Goal: Leave review/rating

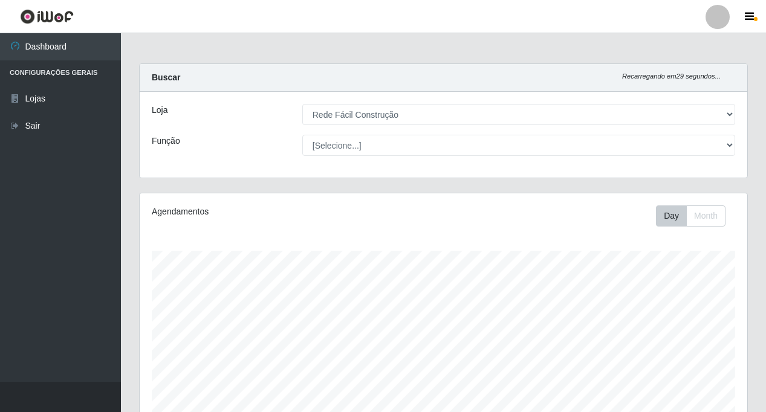
select select "318"
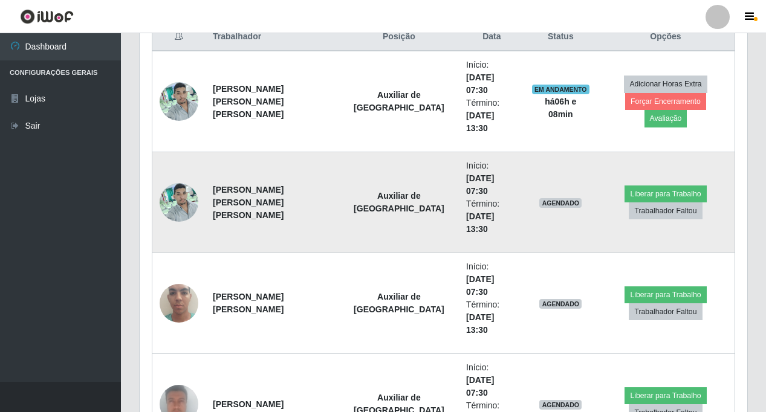
scroll to position [417, 0]
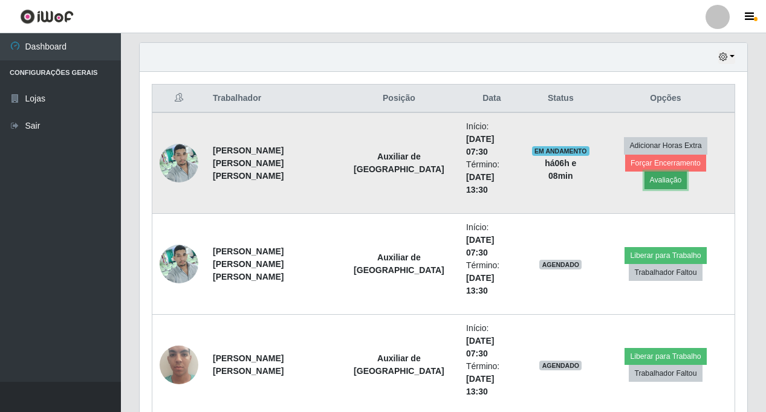
click at [687, 172] on button "Avaliação" at bounding box center [665, 180] width 43 height 17
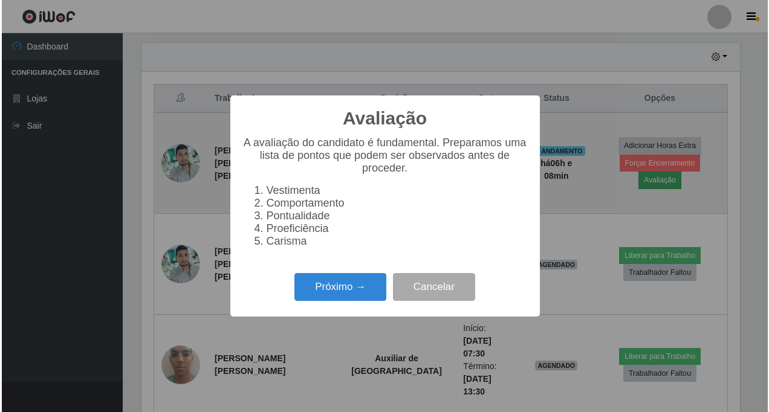
scroll to position [251, 601]
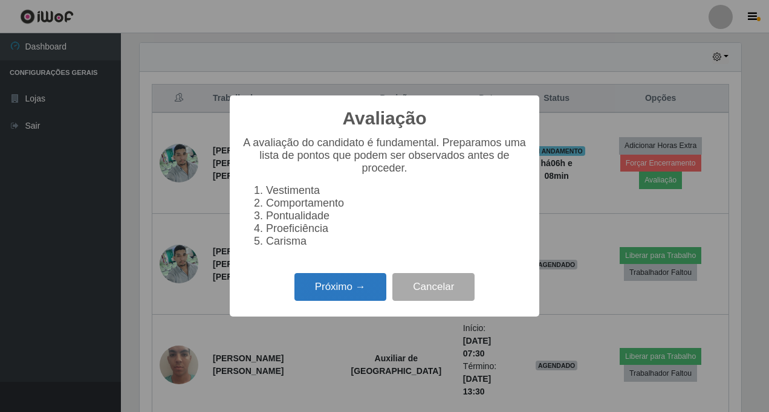
click at [343, 292] on button "Próximo →" at bounding box center [340, 287] width 92 height 28
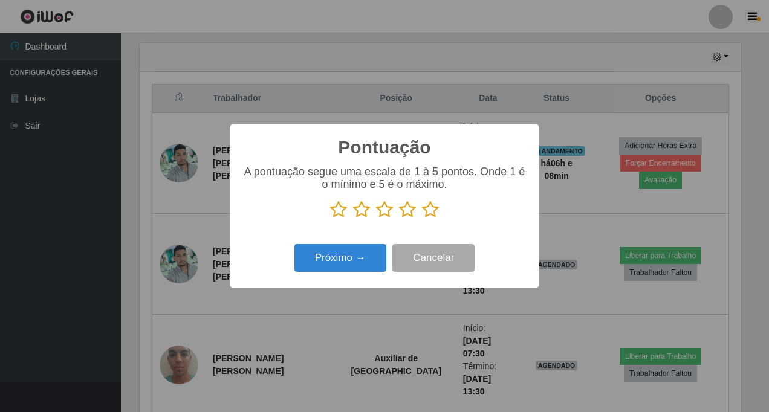
scroll to position [604050, 603700]
click at [429, 211] on icon at bounding box center [430, 210] width 17 height 18
click at [422, 219] on input "radio" at bounding box center [422, 219] width 0 height 0
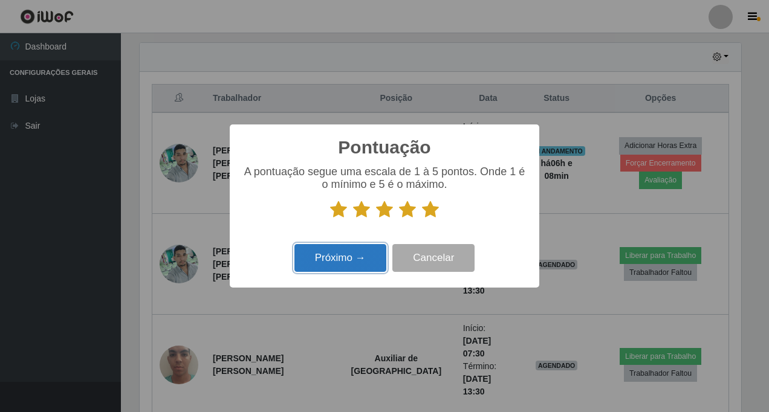
click at [337, 260] on button "Próximo →" at bounding box center [340, 258] width 92 height 28
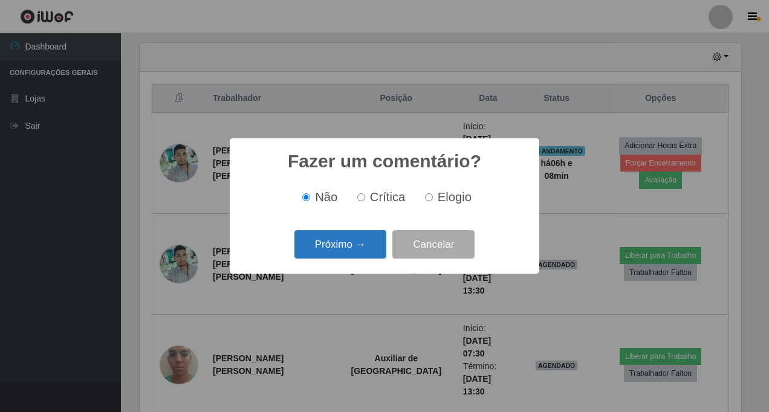
click at [352, 249] on button "Próximo →" at bounding box center [340, 244] width 92 height 28
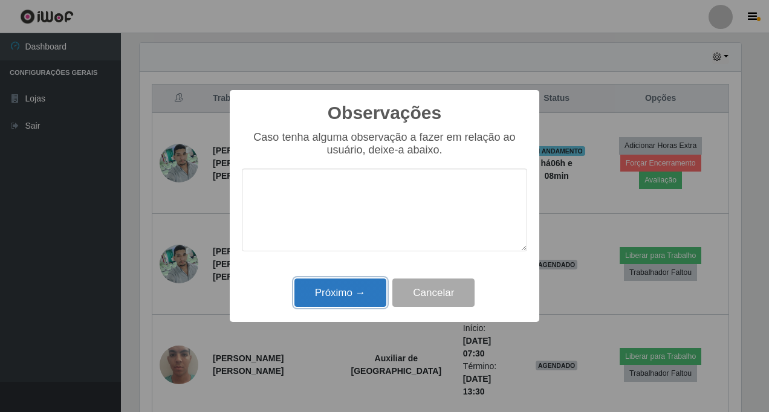
click at [346, 292] on button "Próximo →" at bounding box center [340, 293] width 92 height 28
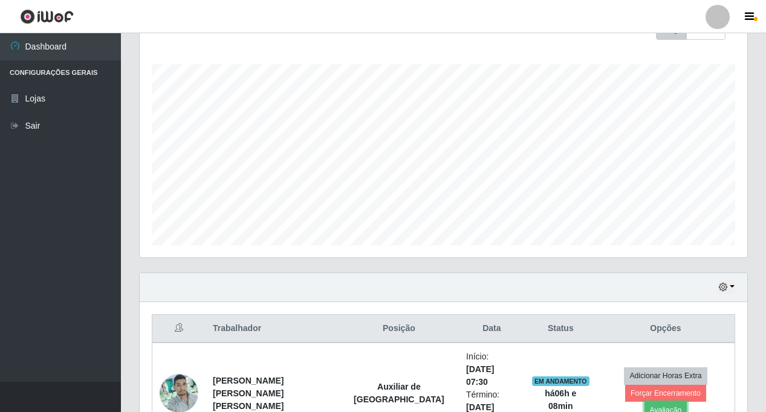
scroll to position [423, 0]
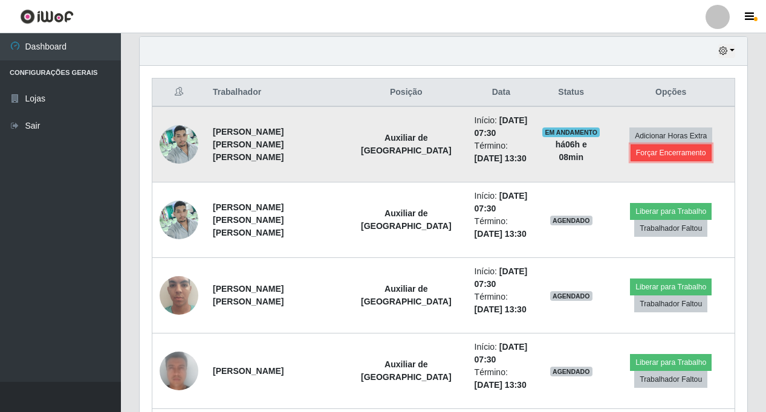
click at [645, 152] on button "Forçar Encerramento" at bounding box center [670, 152] width 81 height 17
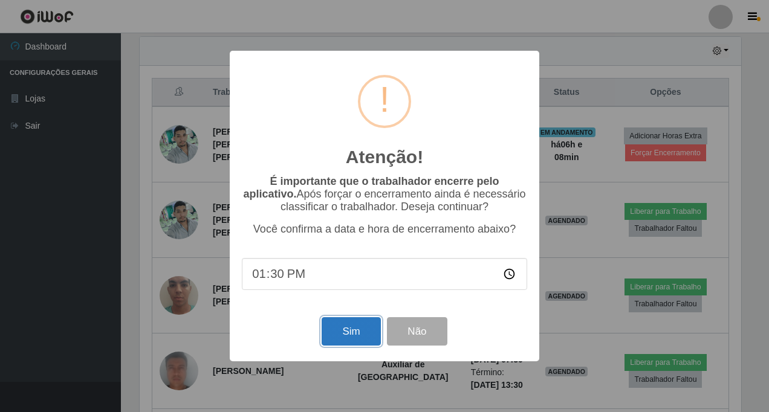
click at [336, 334] on button "Sim" at bounding box center [350, 331] width 59 height 28
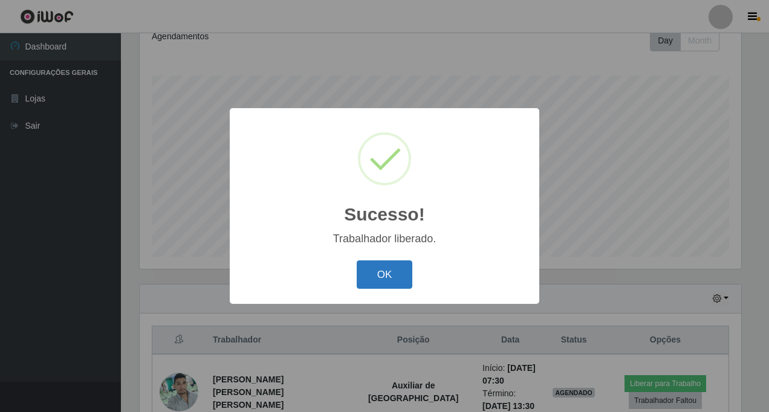
click at [373, 277] on button "OK" at bounding box center [385, 274] width 56 height 28
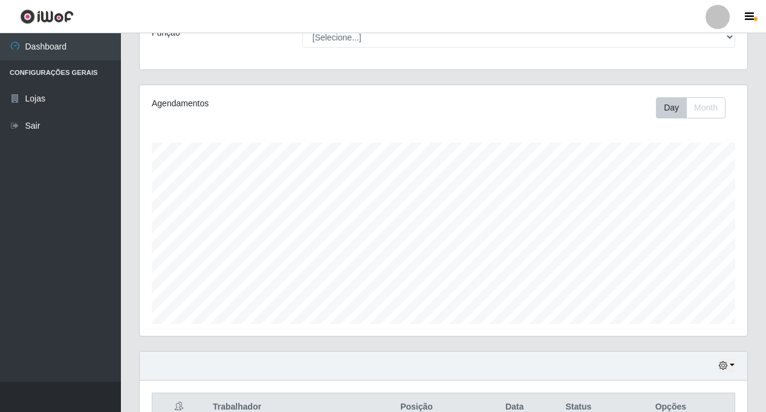
scroll to position [0, 0]
